Goal: Use online tool/utility: Utilize a website feature to perform a specific function

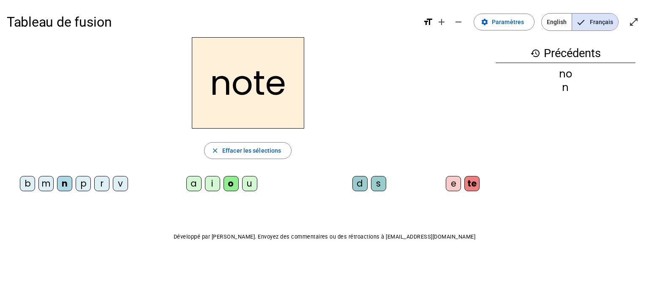
click at [116, 184] on div "v" at bounding box center [120, 183] width 15 height 15
click at [212, 179] on div "i" at bounding box center [212, 183] width 15 height 15
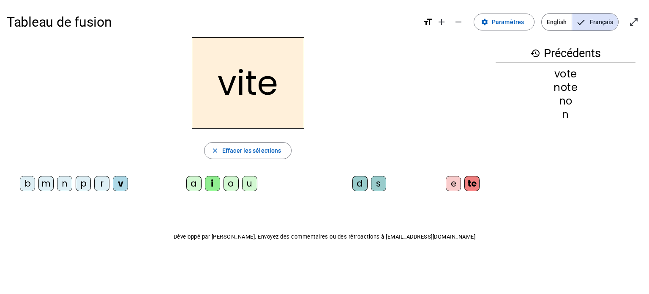
click at [359, 183] on div "d" at bounding box center [360, 183] width 15 height 15
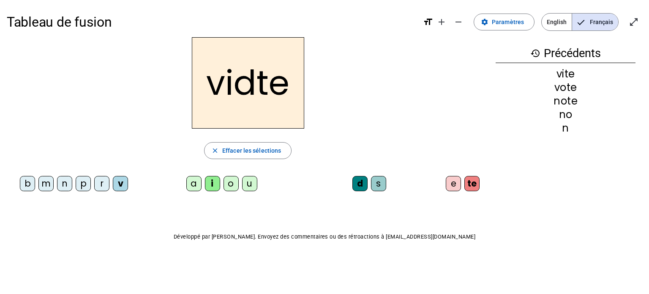
click at [473, 180] on div "te" at bounding box center [472, 183] width 15 height 15
click at [476, 182] on div "te" at bounding box center [472, 183] width 15 height 15
click at [276, 79] on h2 "vidte" at bounding box center [248, 82] width 112 height 91
click at [238, 148] on span "Effacer les sélections" at bounding box center [251, 150] width 59 height 10
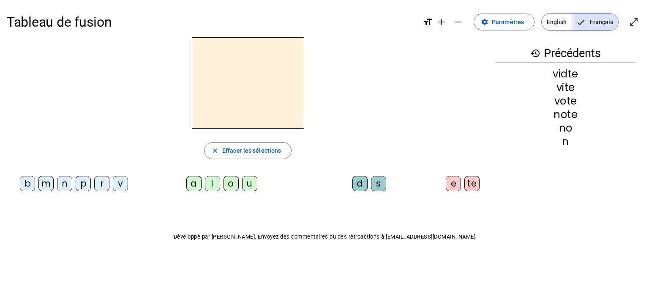
click at [118, 184] on div "v" at bounding box center [120, 183] width 15 height 15
click at [214, 181] on div "i" at bounding box center [212, 183] width 15 height 15
click at [359, 182] on div "d" at bounding box center [360, 183] width 15 height 15
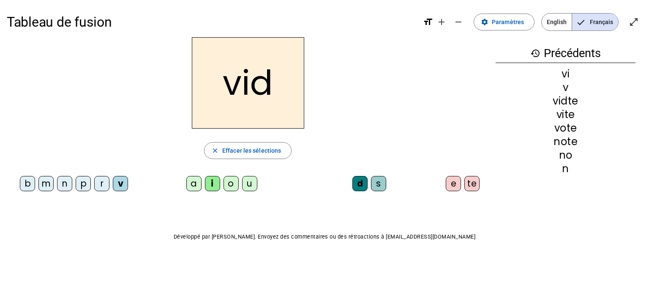
click at [455, 183] on div "e" at bounding box center [453, 183] width 15 height 15
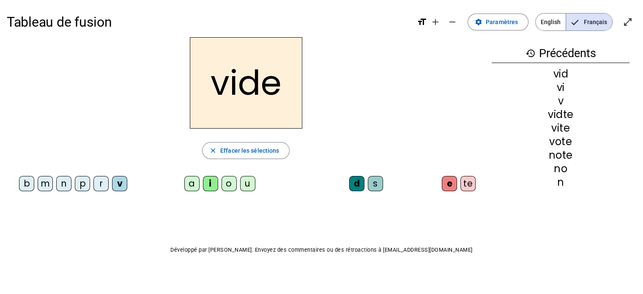
click at [103, 182] on div "r" at bounding box center [100, 183] width 15 height 15
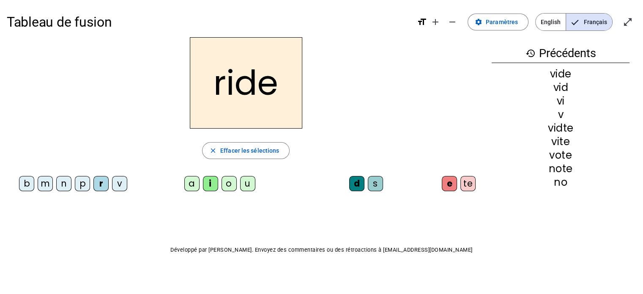
click at [247, 183] on div "u" at bounding box center [247, 183] width 15 height 15
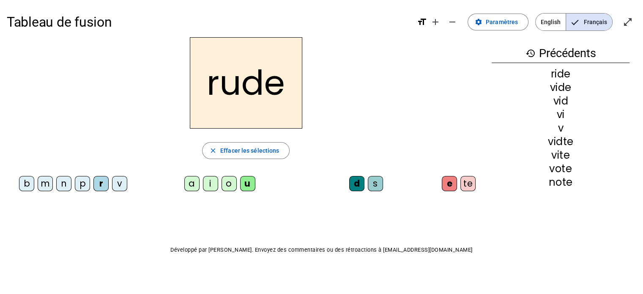
click at [374, 182] on div "s" at bounding box center [375, 183] width 15 height 15
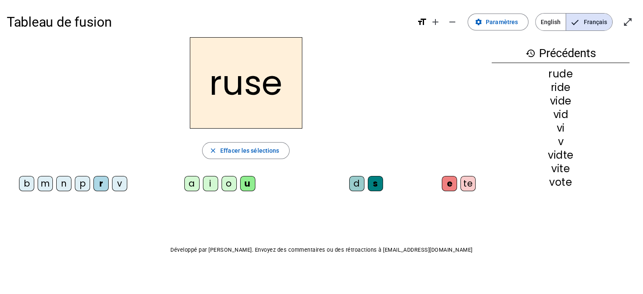
click at [52, 183] on div "m" at bounding box center [45, 183] width 15 height 15
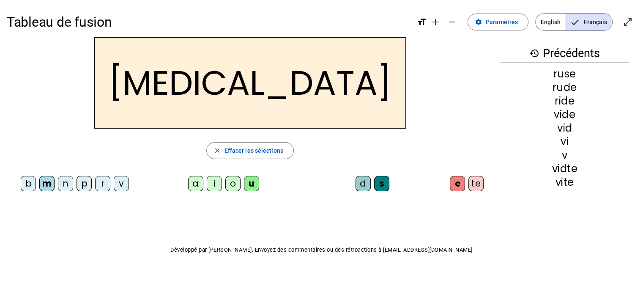
click at [30, 184] on div "b" at bounding box center [28, 183] width 15 height 15
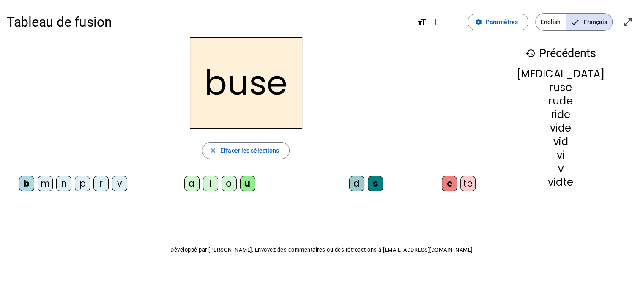
click at [211, 187] on div "i" at bounding box center [210, 183] width 15 height 15
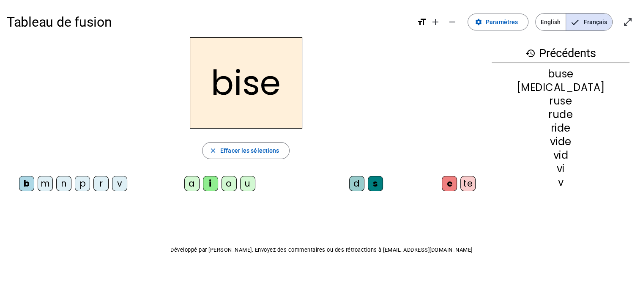
click at [191, 183] on div "a" at bounding box center [191, 183] width 15 height 15
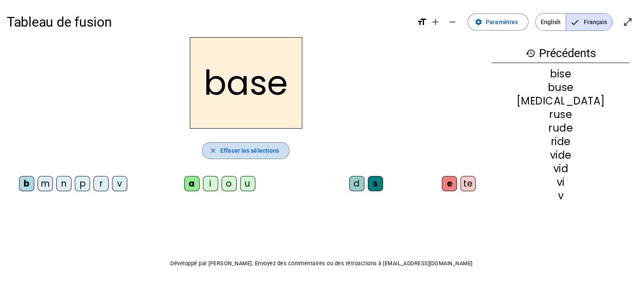
click at [272, 148] on span "Effacer les sélections" at bounding box center [249, 150] width 59 height 10
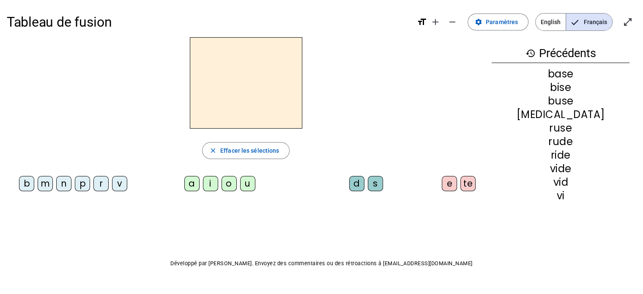
drag, startPoint x: 27, startPoint y: 183, endPoint x: 35, endPoint y: 182, distance: 8.1
click at [27, 183] on div "b" at bounding box center [26, 183] width 15 height 15
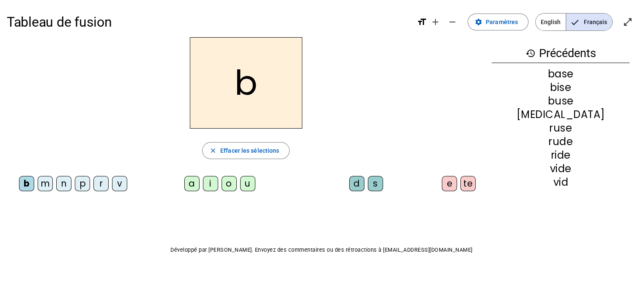
click at [191, 183] on div "a" at bounding box center [191, 183] width 15 height 15
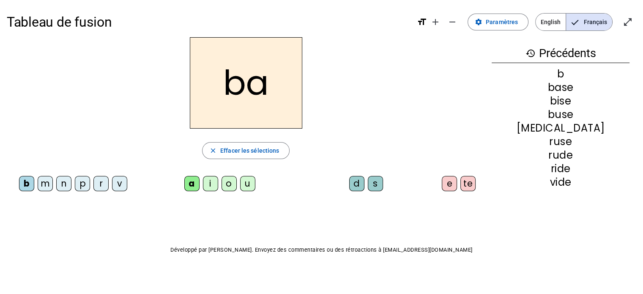
click at [374, 181] on div "s" at bounding box center [375, 183] width 15 height 15
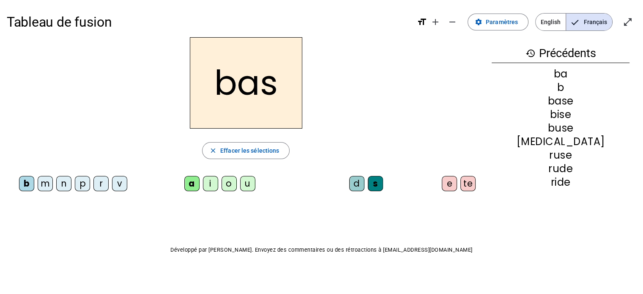
click at [90, 185] on letter-bubble "p" at bounding box center [84, 185] width 19 height 19
